Goal: Transaction & Acquisition: Purchase product/service

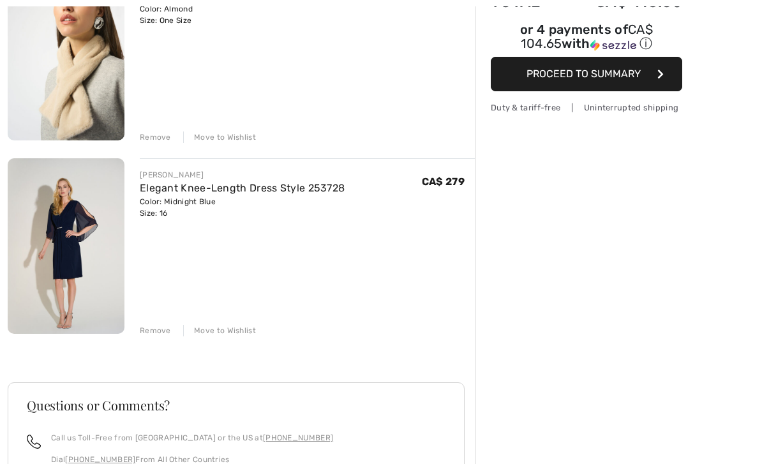
scroll to position [202, 0]
click at [229, 202] on div "Color: Midnight Blue Size: 16" at bounding box center [242, 207] width 205 height 23
click at [254, 202] on div "Color: Midnight Blue Size: 16" at bounding box center [242, 207] width 205 height 23
click at [268, 193] on link "Elegant Knee-Length Dress Style 253728" at bounding box center [242, 188] width 205 height 12
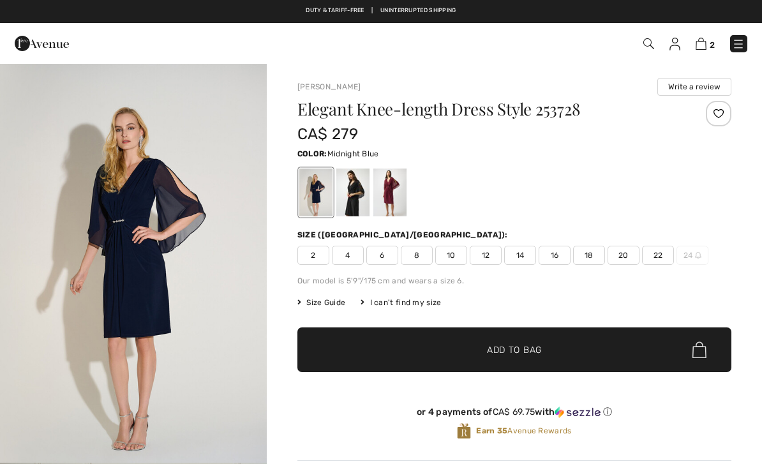
checkbox input "true"
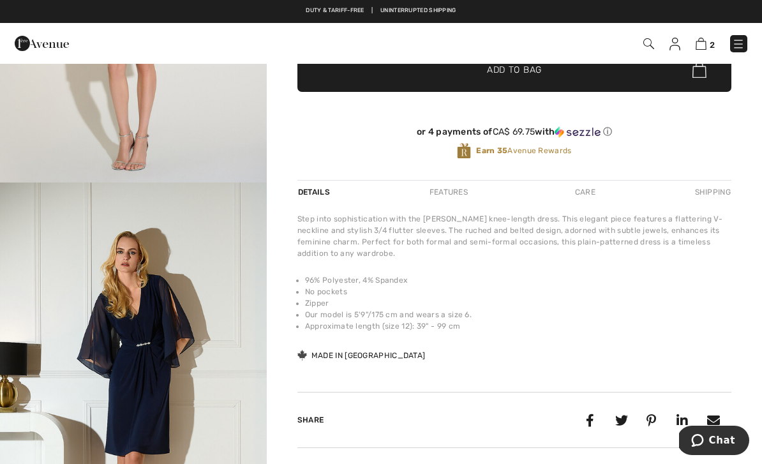
scroll to position [317, 0]
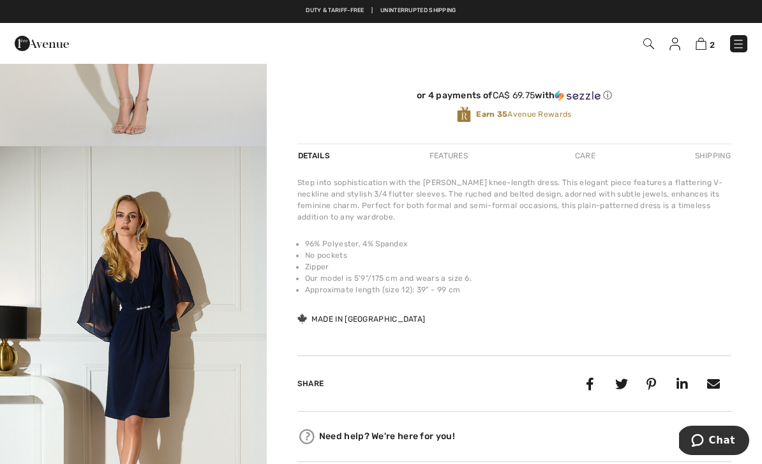
click at [151, 311] on img "2 / 5" at bounding box center [133, 346] width 267 height 400
click at [706, 47] on img at bounding box center [701, 44] width 11 height 12
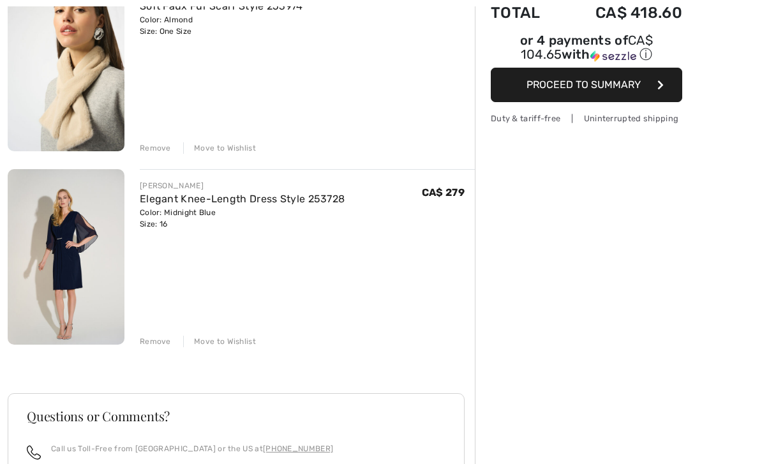
scroll to position [213, 0]
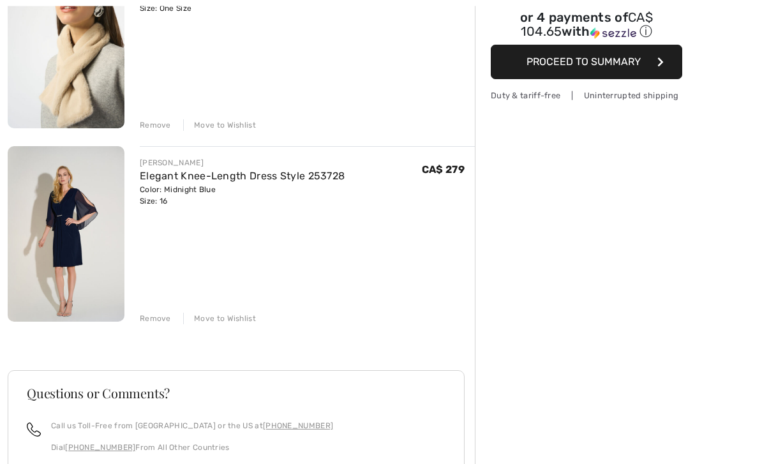
click at [160, 315] on div "Remove" at bounding box center [155, 319] width 31 height 11
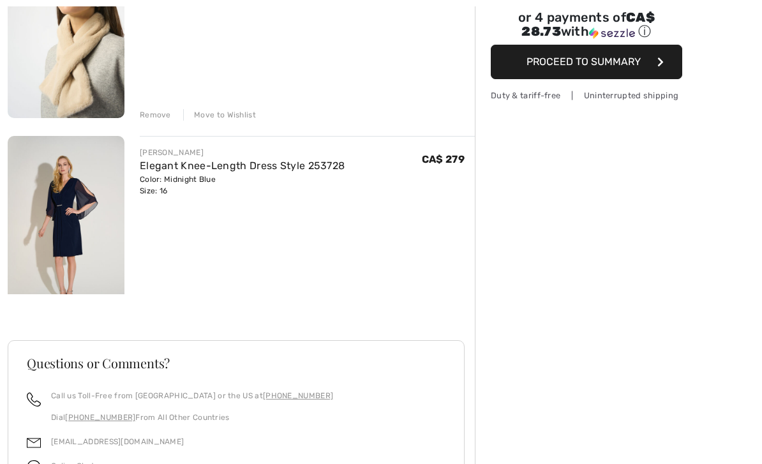
scroll to position [156, 0]
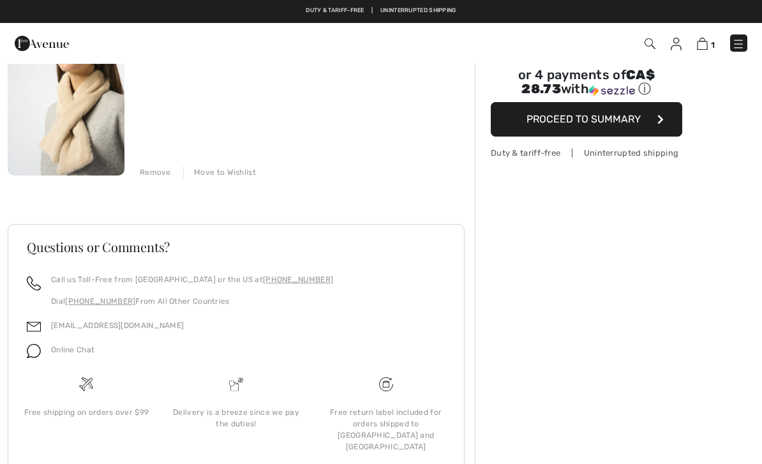
click at [162, 172] on div "Remove" at bounding box center [155, 172] width 31 height 11
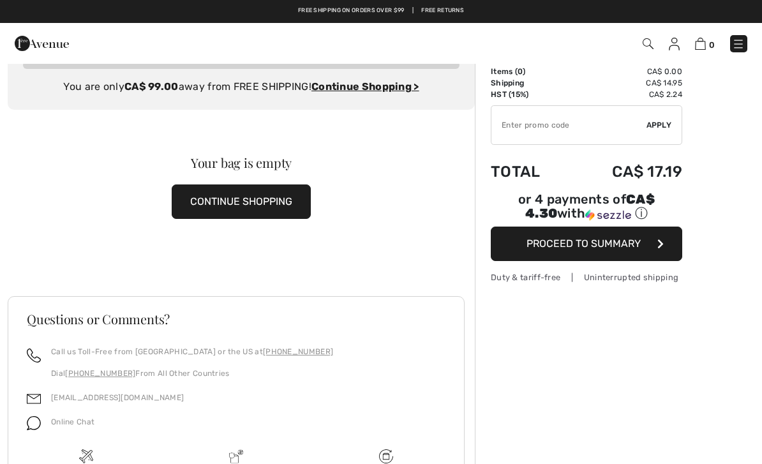
scroll to position [0, 0]
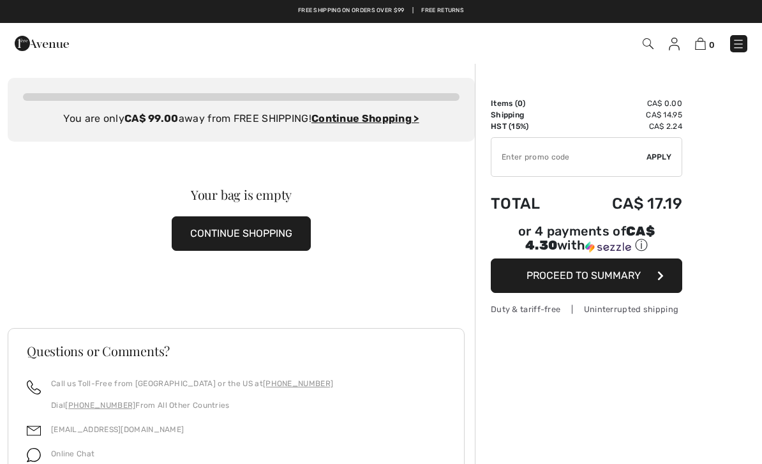
click at [742, 49] on img at bounding box center [738, 44] width 13 height 13
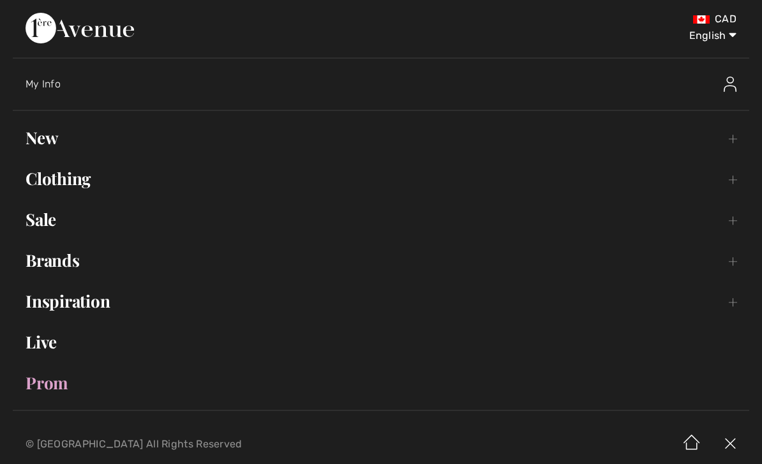
click at [53, 130] on link "New Toggle submenu" at bounding box center [381, 138] width 737 height 28
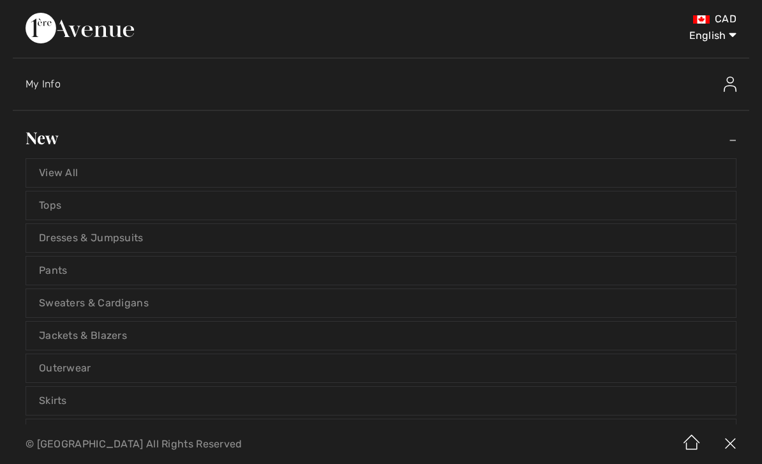
click at [72, 172] on link "View All" at bounding box center [381, 173] width 710 height 28
